Goal: Task Accomplishment & Management: Complete application form

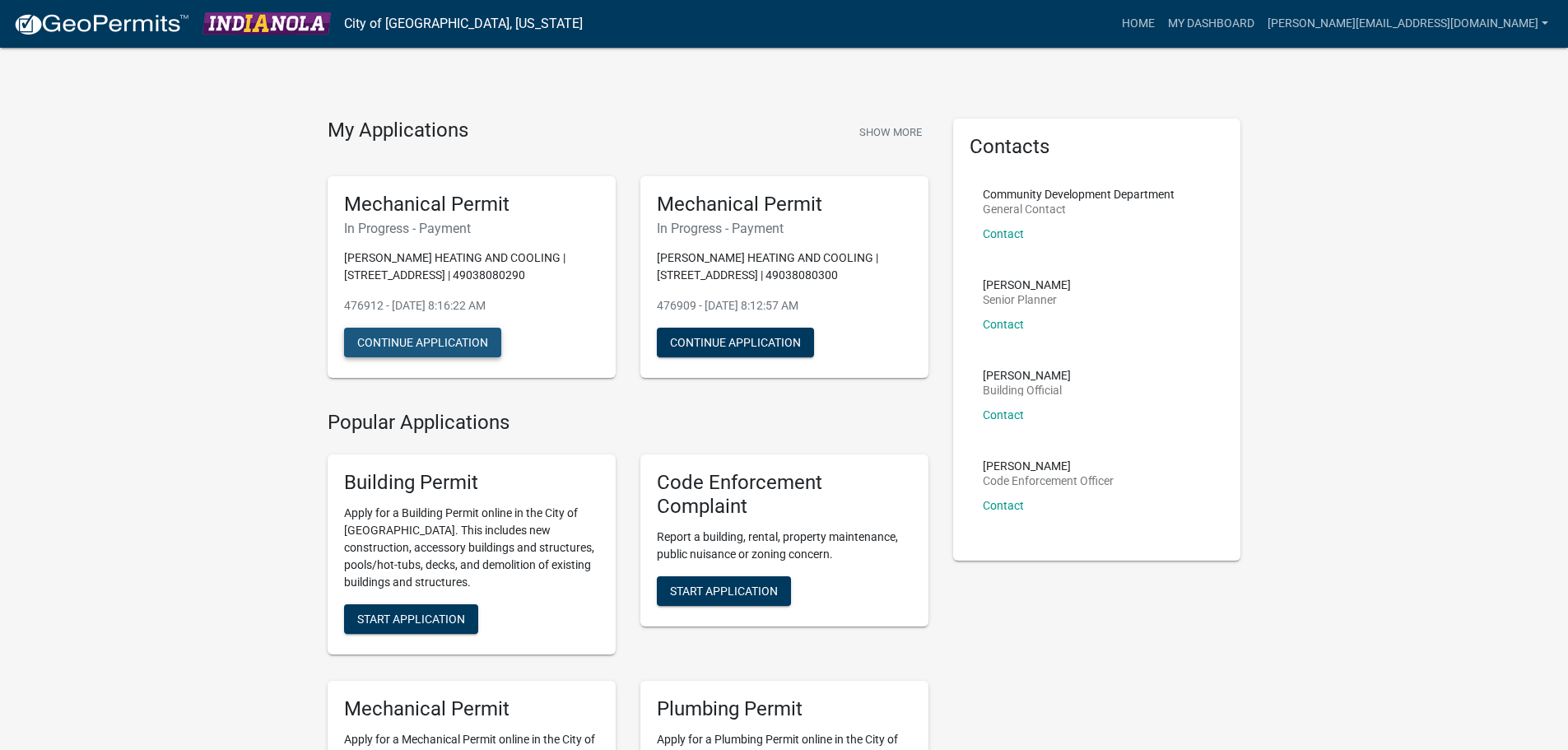
click at [455, 336] on button "Continue Application" at bounding box center [422, 342] width 157 height 29
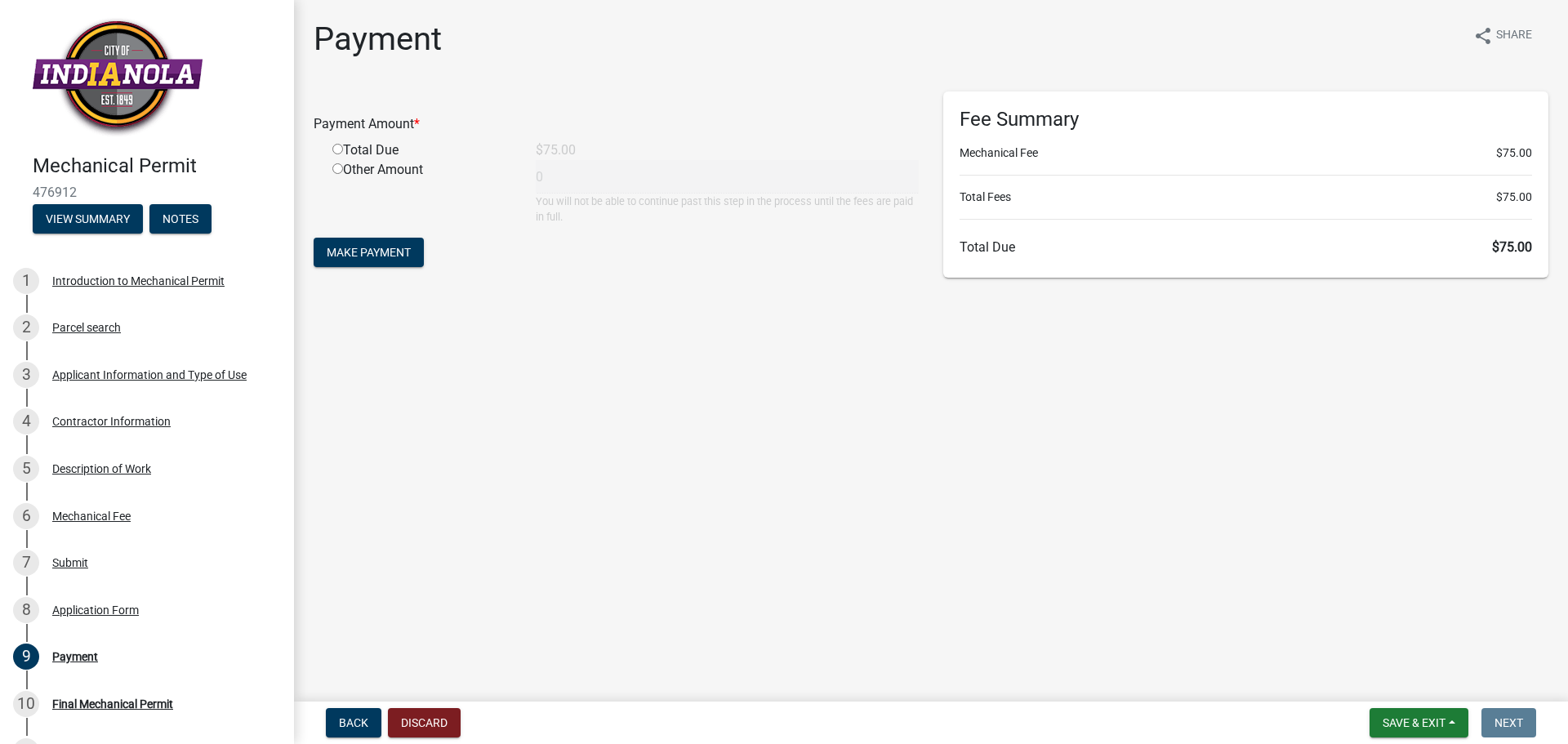
click at [337, 143] on div "Total Due" at bounding box center [422, 150] width 204 height 19
click at [337, 149] on input "radio" at bounding box center [337, 148] width 11 height 11
radio input "true"
type input "75"
click at [349, 251] on span "Make Payment" at bounding box center [368, 252] width 84 height 13
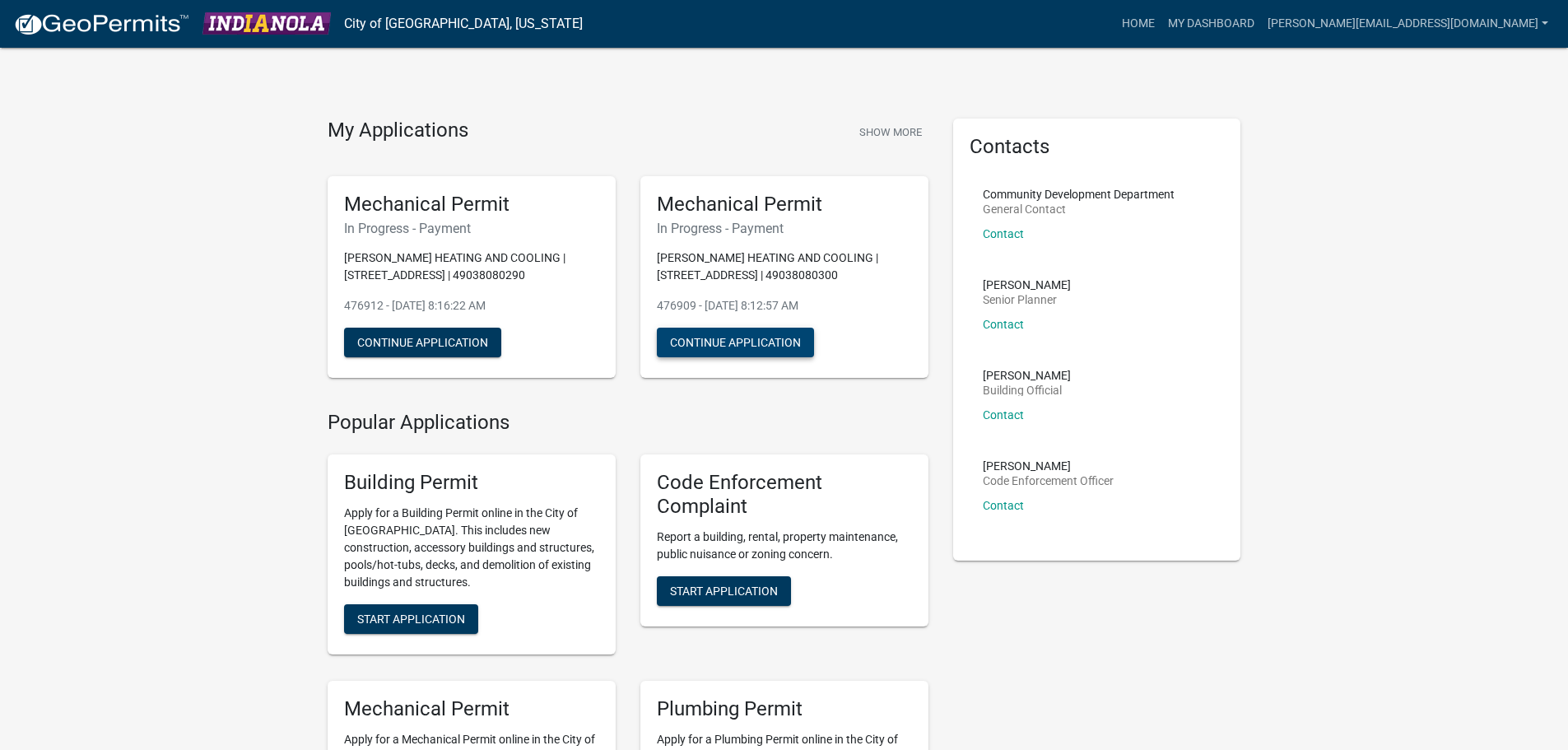
click at [748, 336] on button "Continue Application" at bounding box center [735, 342] width 157 height 29
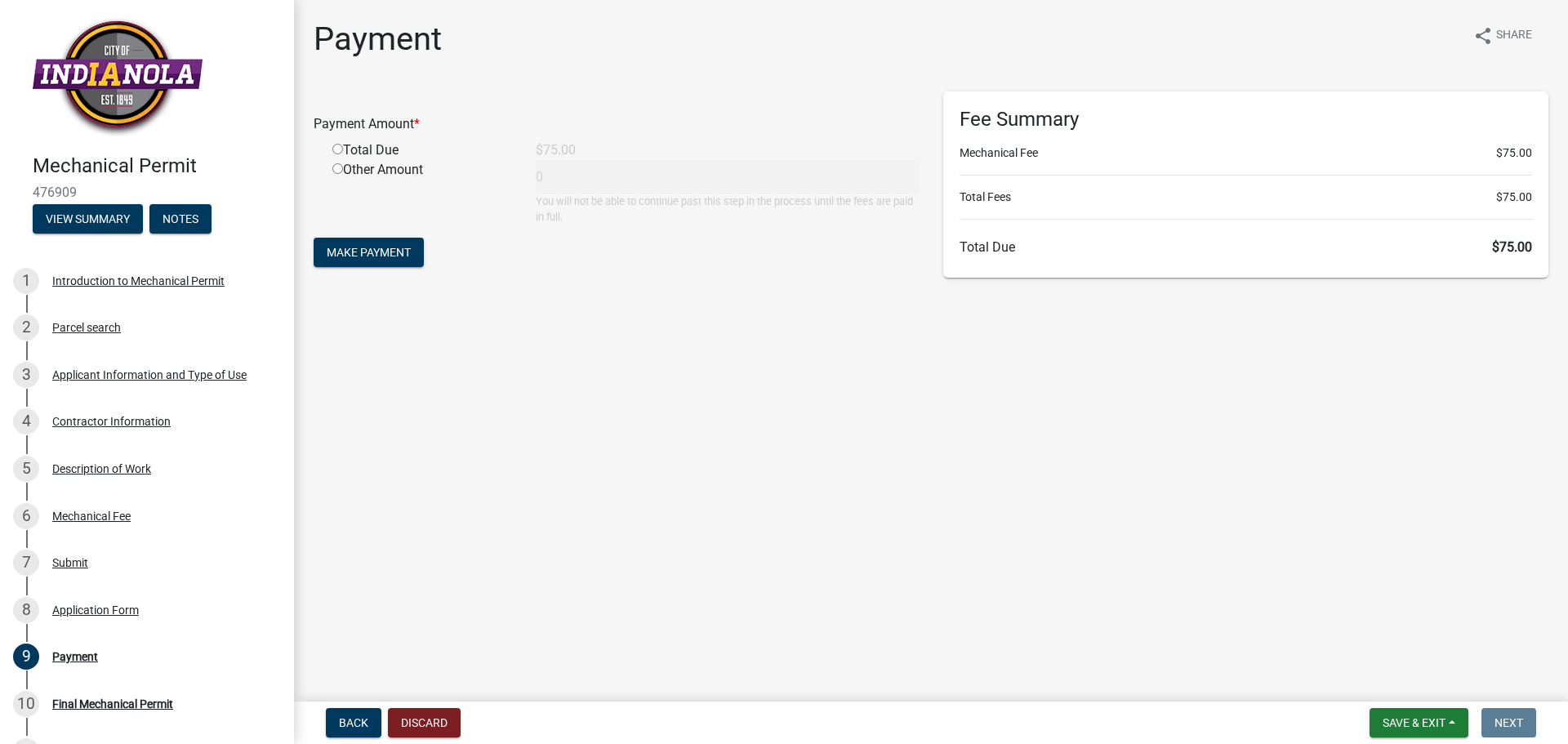
click at [334, 147] on input "radio" at bounding box center [337, 148] width 11 height 11
radio input "true"
type input "75"
click at [363, 255] on span "Make Payment" at bounding box center [368, 252] width 84 height 13
